Goal: Find specific page/section: Find specific page/section

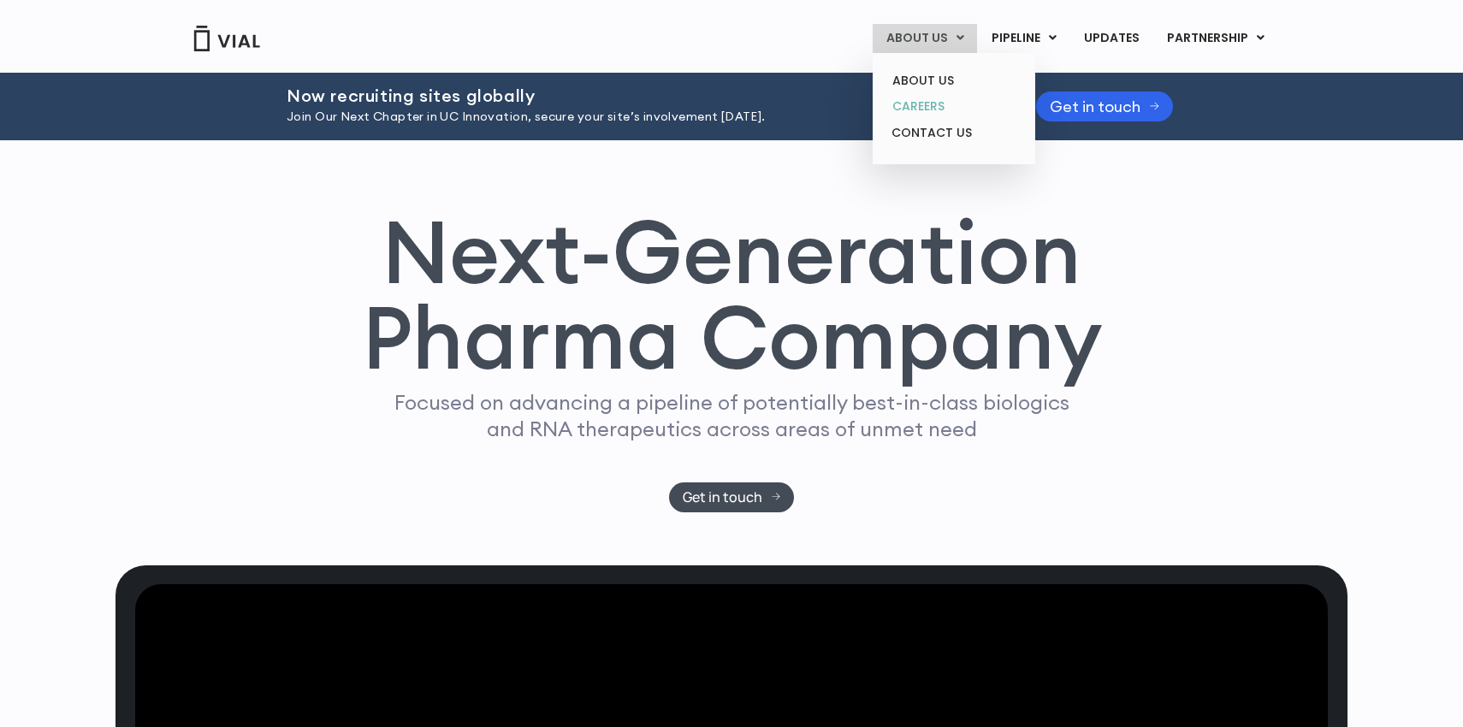
click at [940, 110] on link "CAREERS" at bounding box center [954, 106] width 150 height 27
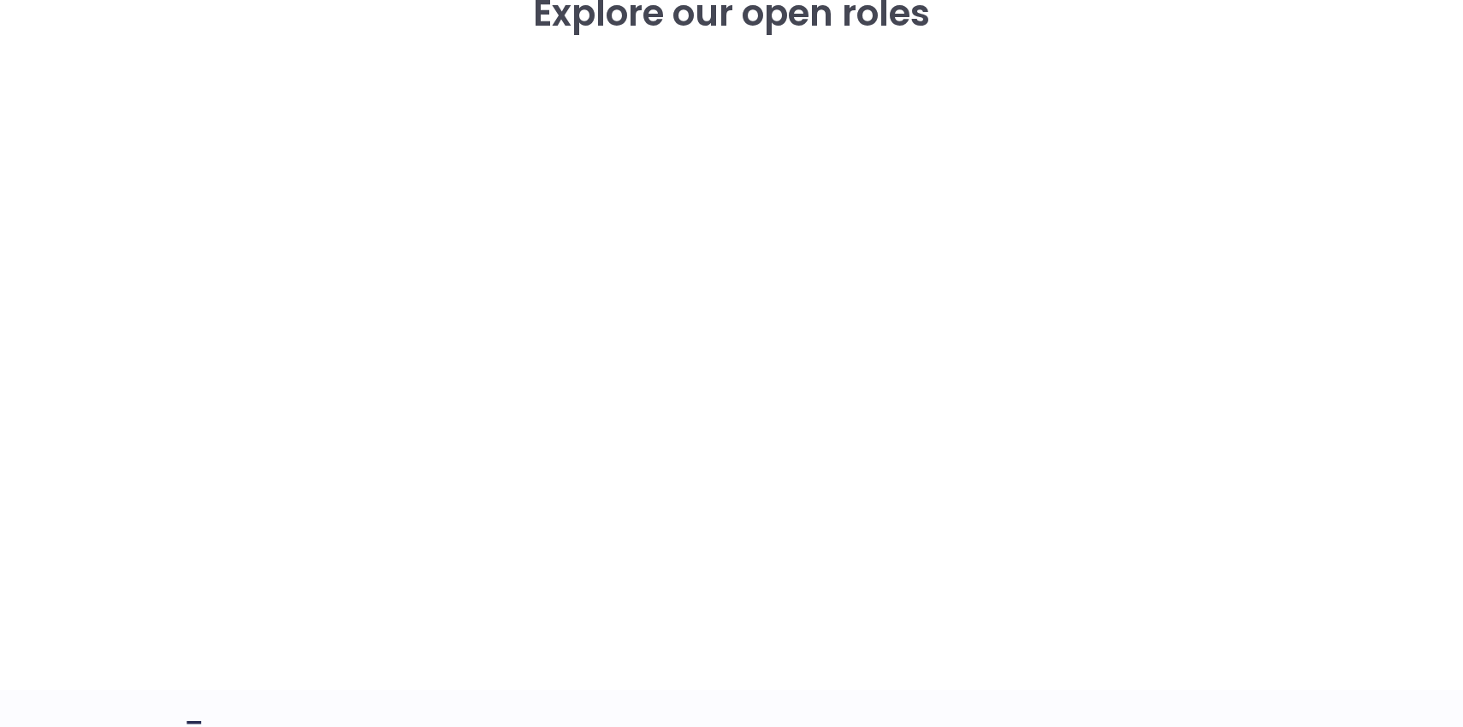
scroll to position [2501, 0]
